Goal: Information Seeking & Learning: Learn about a topic

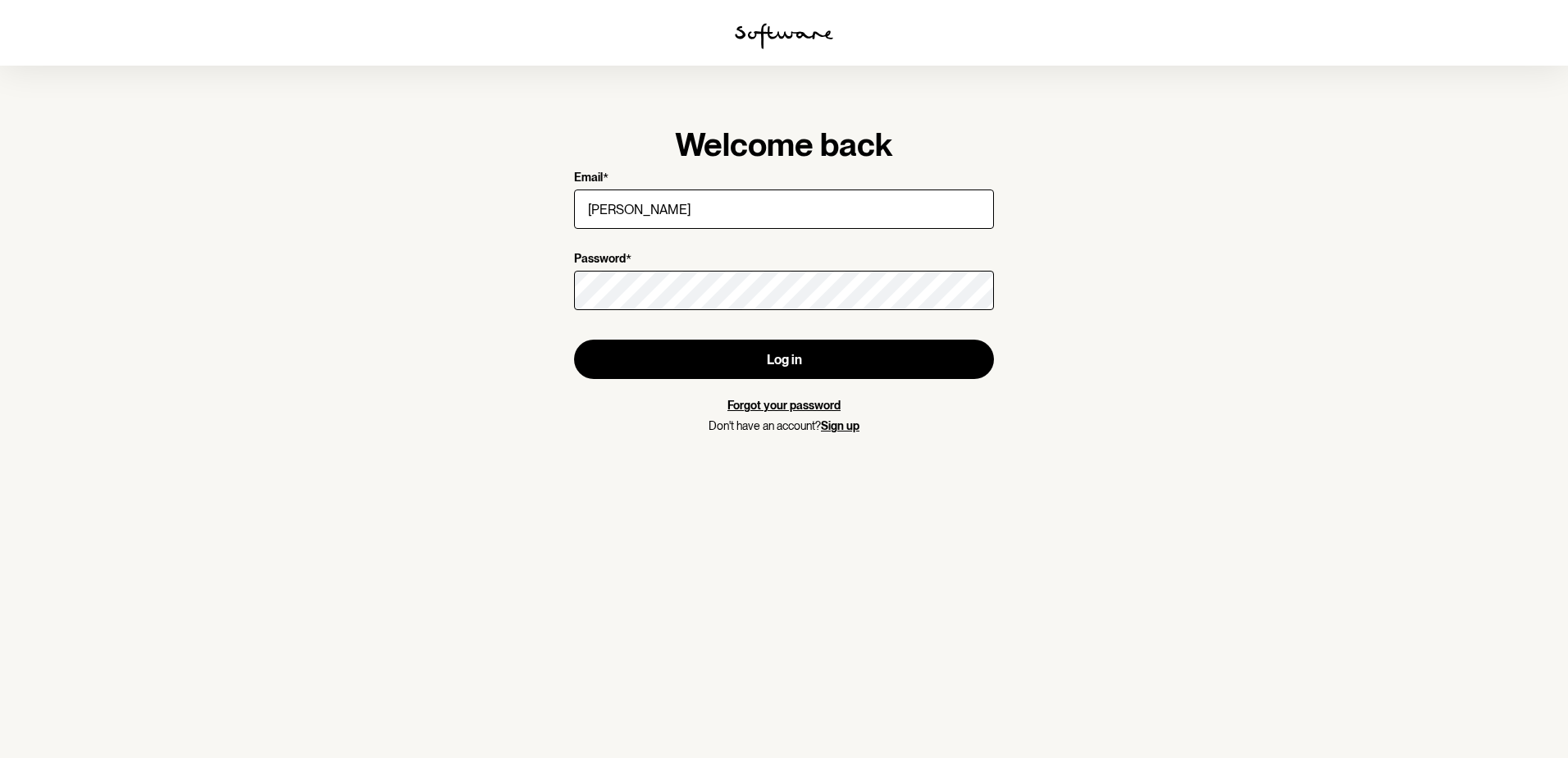
type input "[EMAIL_ADDRESS][DOMAIN_NAME]"
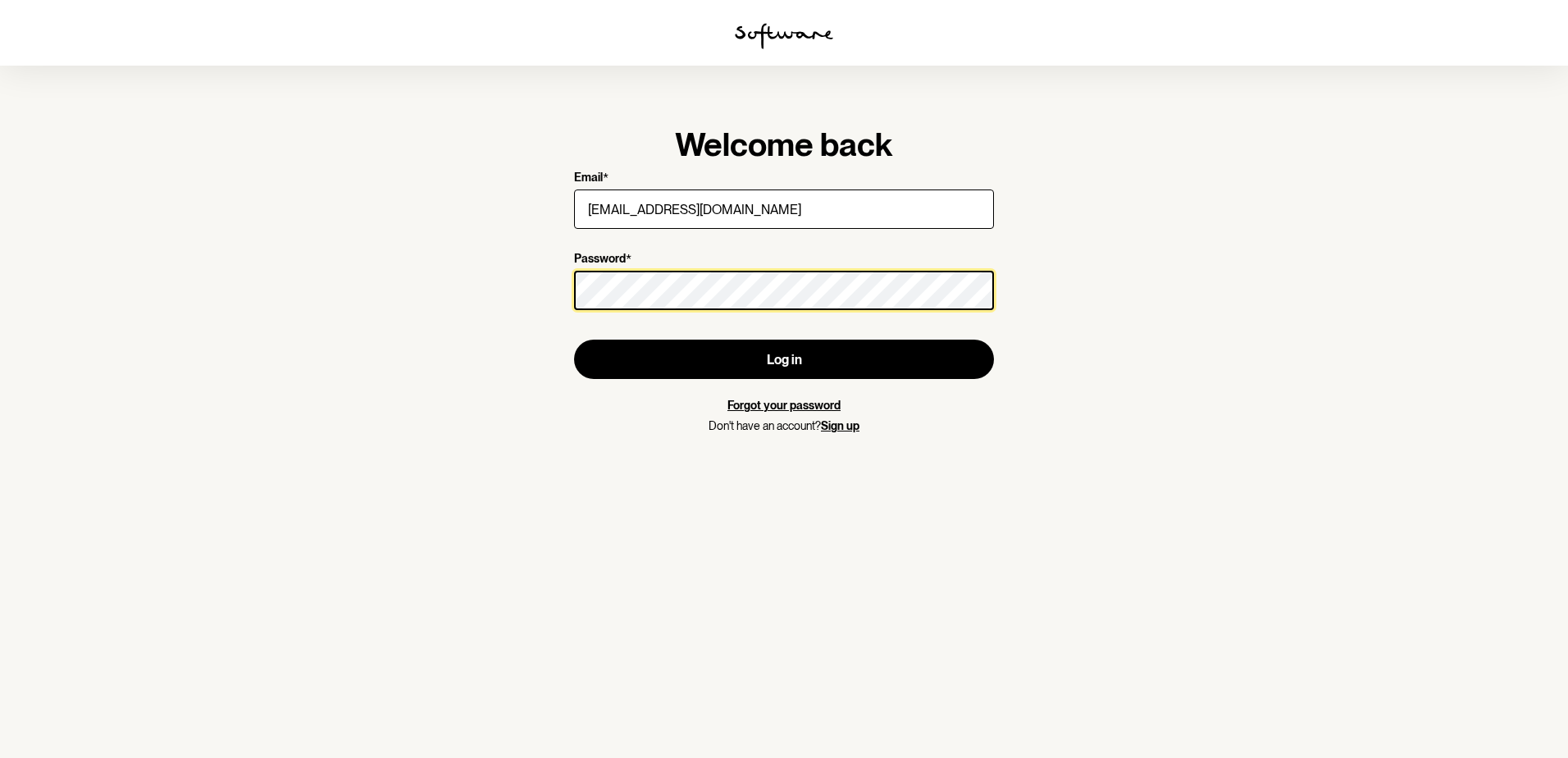
click at [574, 340] on button "Log in" at bounding box center [784, 359] width 420 height 39
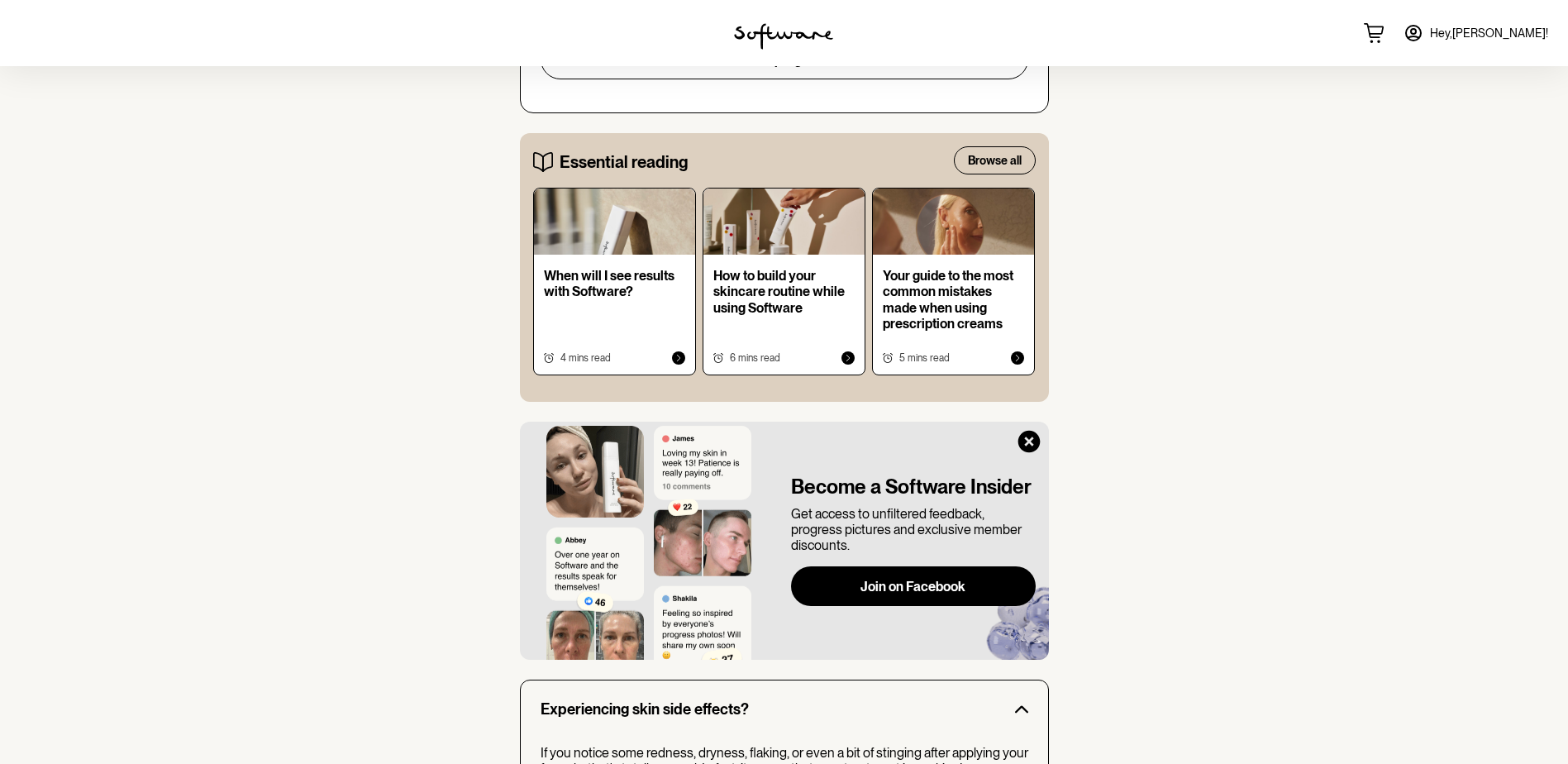
scroll to position [962, 0]
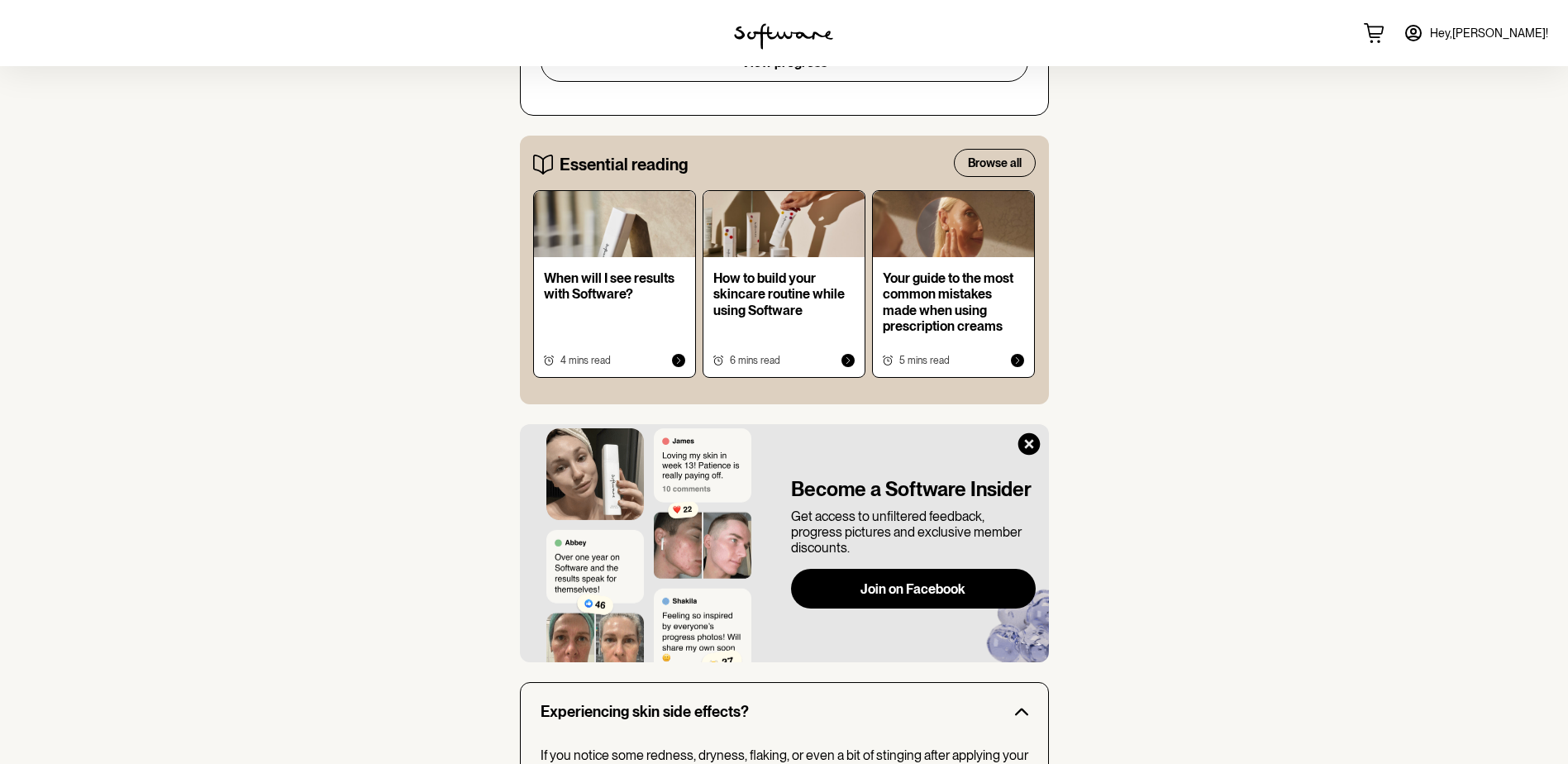
click at [977, 282] on p "Your guide to the most common mistakes made when using prescription creams" at bounding box center [953, 301] width 141 height 64
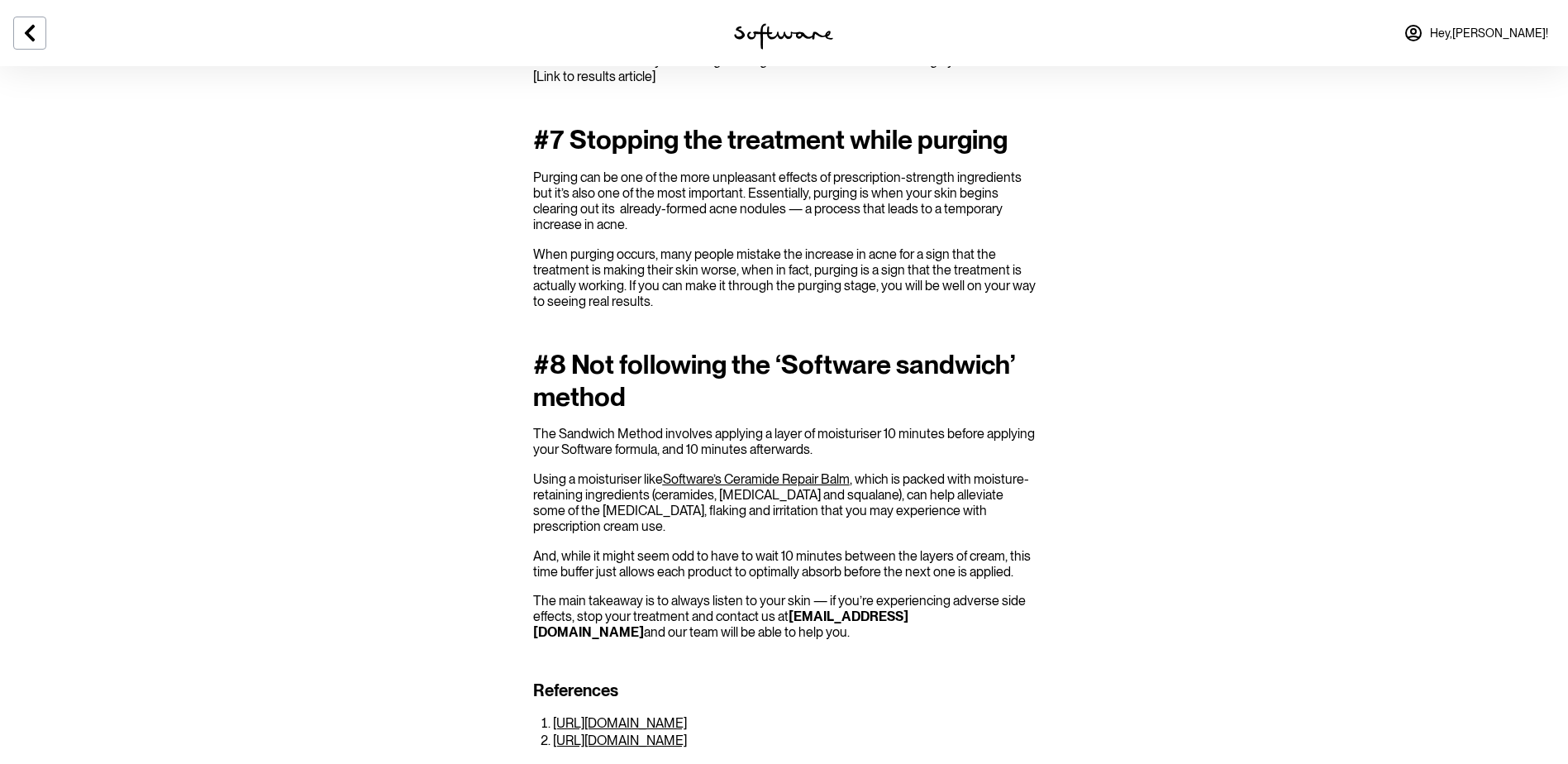
scroll to position [2148, 0]
